Goal: Navigation & Orientation: Find specific page/section

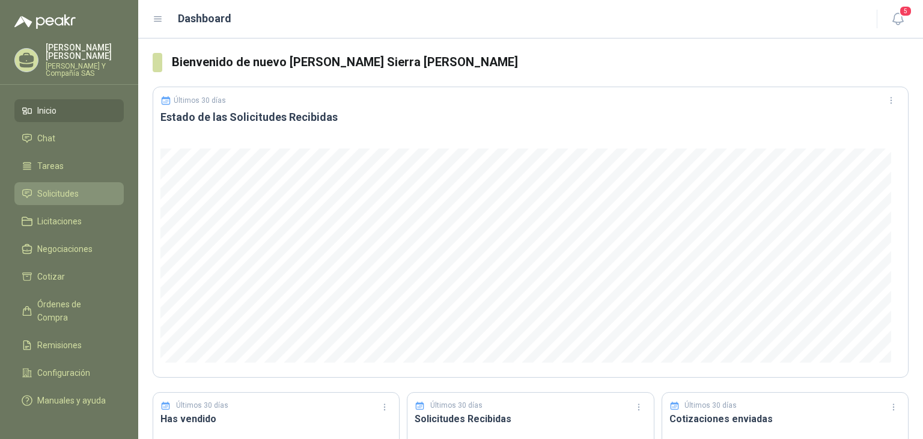
click at [50, 195] on span "Solicitudes" at bounding box center [57, 193] width 41 height 13
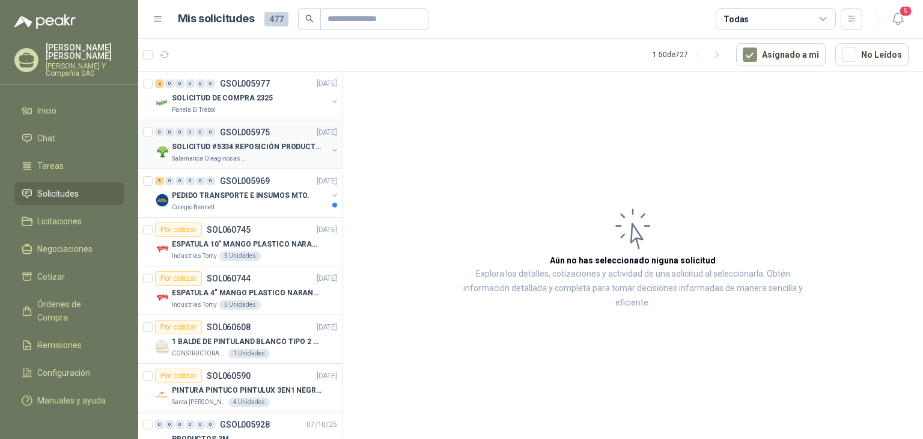
click at [290, 154] on div "Salamanca Oleaginosas SAS" at bounding box center [250, 159] width 156 height 10
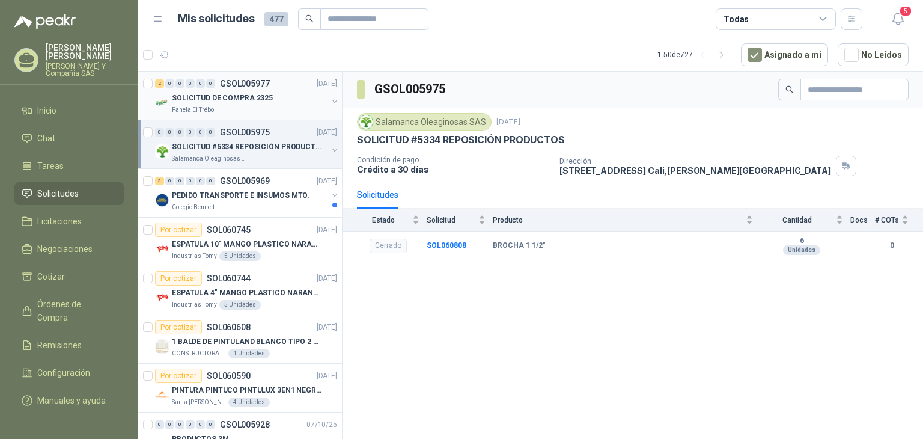
click at [204, 106] on p "Panela El Trébol" at bounding box center [194, 110] width 44 height 10
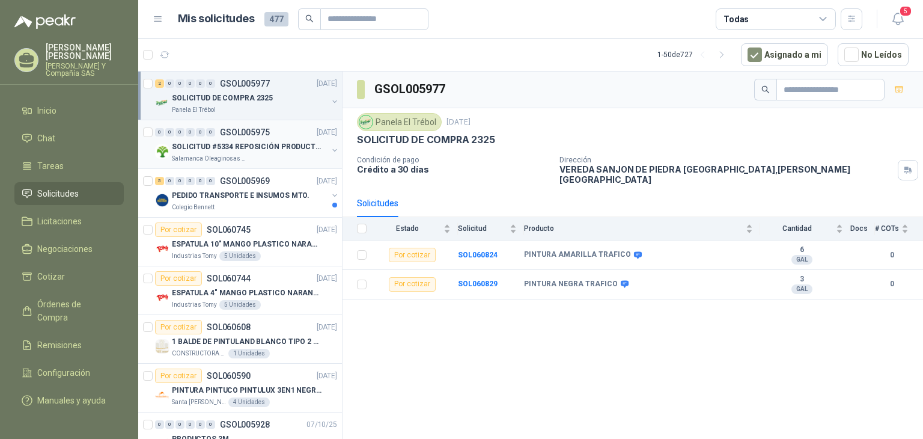
scroll to position [60, 0]
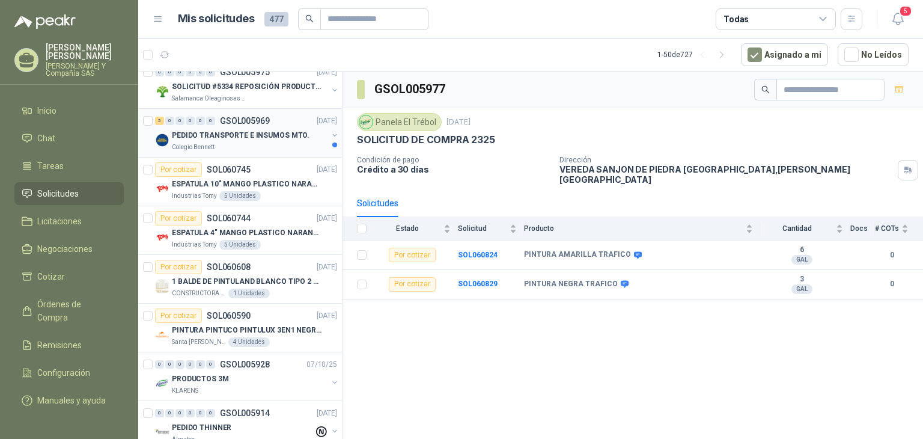
click at [232, 136] on p "PEDIDO TRANSPORTE E INSUMOS MTO." at bounding box center [241, 135] width 138 height 11
